Goal: Information Seeking & Learning: Understand process/instructions

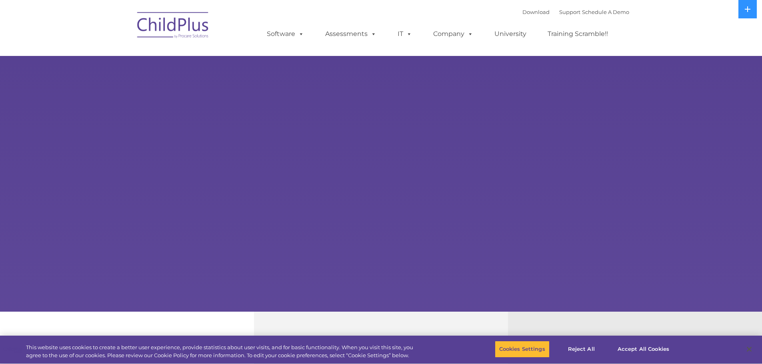
select select "MEDIUM"
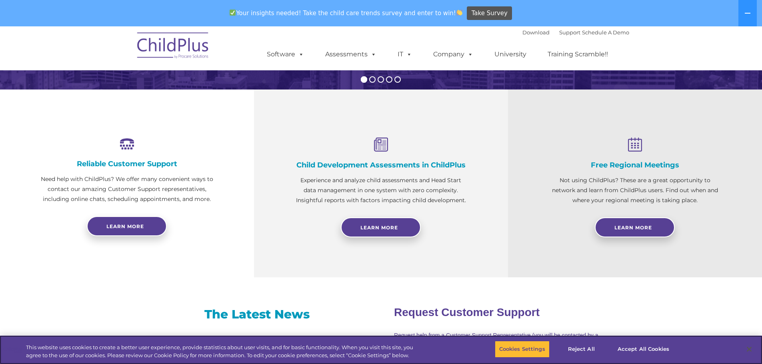
scroll to position [250, 0]
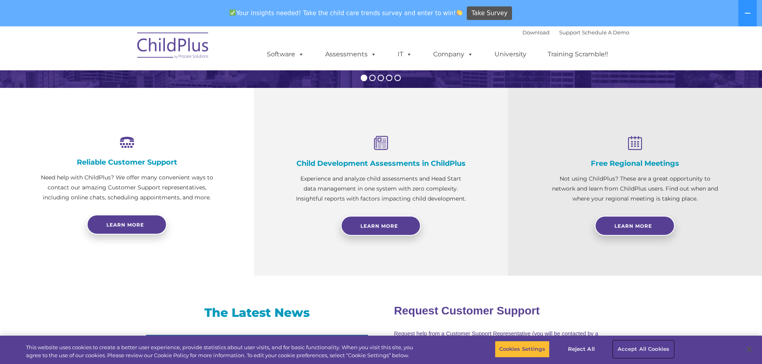
click at [640, 352] on button "Accept All Cookies" at bounding box center [643, 349] width 60 height 17
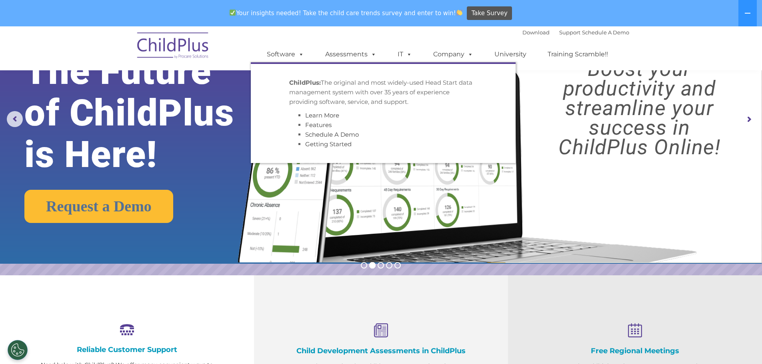
scroll to position [0, 0]
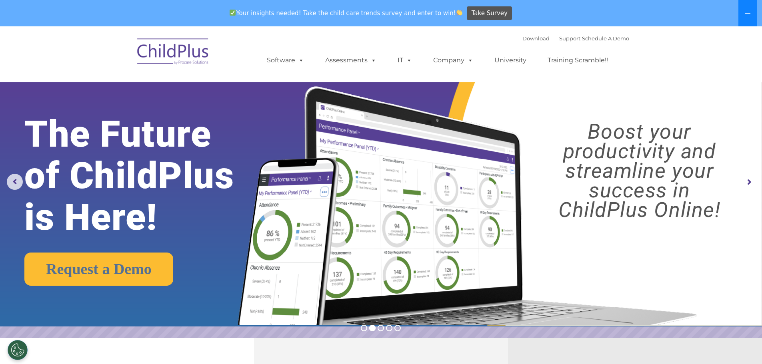
click at [756, 15] on button at bounding box center [747, 13] width 18 height 26
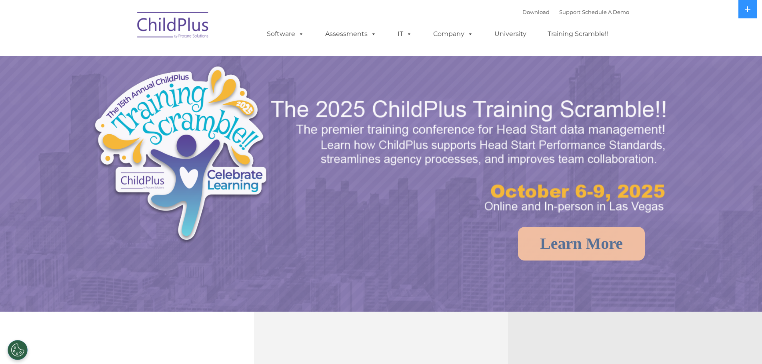
select select "MEDIUM"
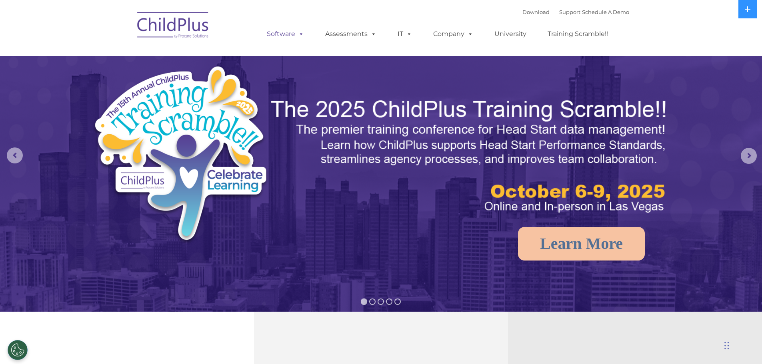
click at [296, 35] on span at bounding box center [299, 34] width 9 height 8
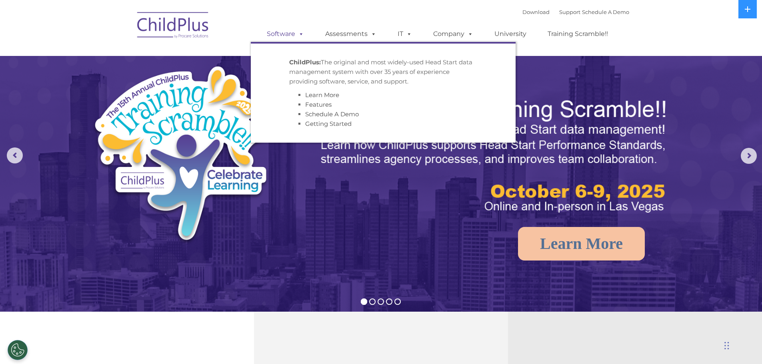
click at [298, 35] on span at bounding box center [299, 34] width 9 height 8
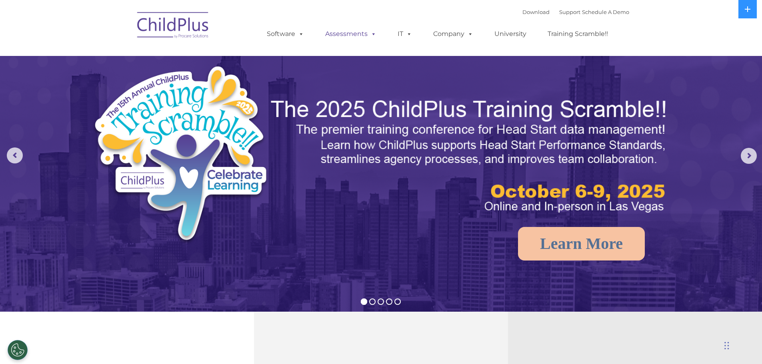
click at [375, 34] on span at bounding box center [371, 34] width 9 height 8
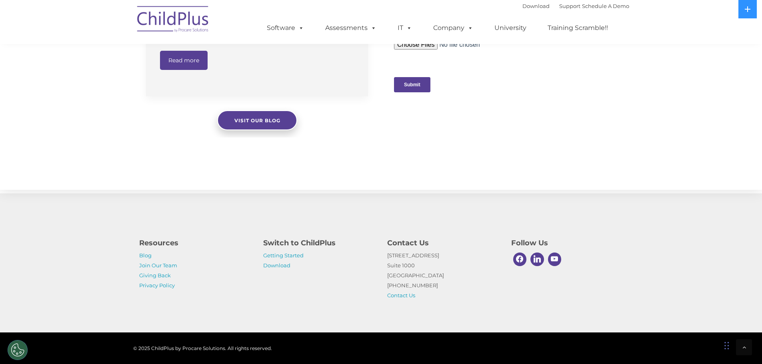
scroll to position [806, 0]
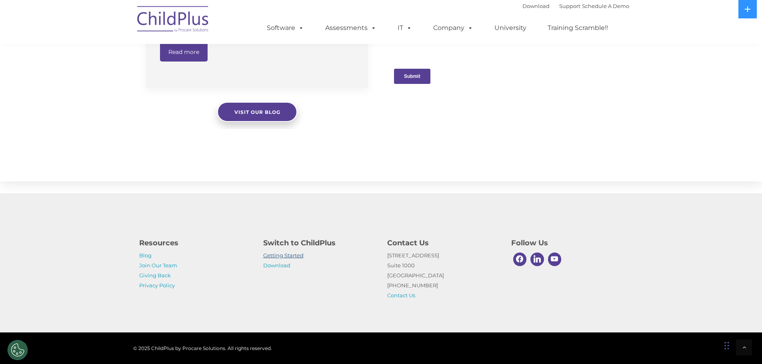
click at [298, 257] on link "Getting Started" at bounding box center [283, 255] width 40 height 6
